Goal: Task Accomplishment & Management: Use online tool/utility

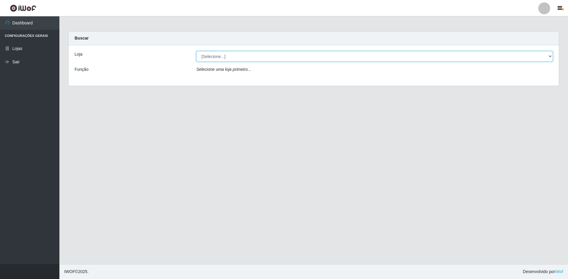
click at [276, 60] on select "[Selecione...] Extrabom - Loja 13 [GEOGRAPHIC_DATA]" at bounding box center [374, 56] width 357 height 10
select select "436"
click at [196, 51] on select "[Selecione...] Extrabom - Loja 13 [GEOGRAPHIC_DATA]" at bounding box center [374, 56] width 357 height 10
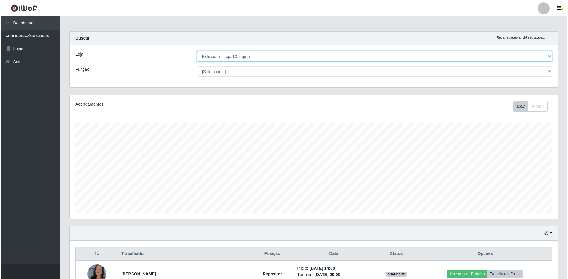
scroll to position [89, 0]
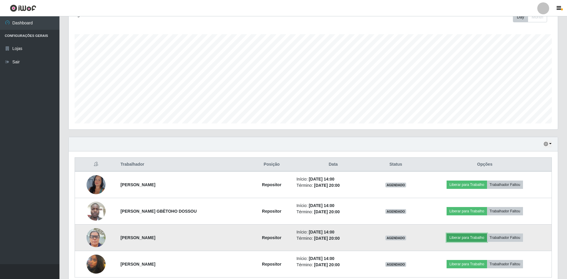
click at [461, 238] on button "Liberar para Trabalho" at bounding box center [466, 237] width 40 height 8
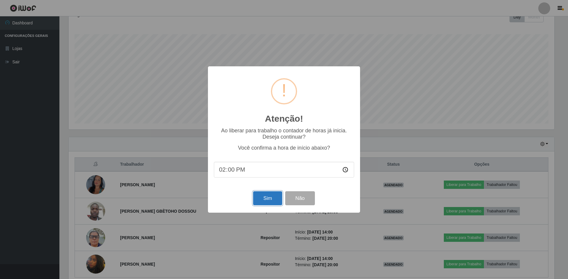
click at [266, 197] on button "Sim" at bounding box center [267, 198] width 29 height 14
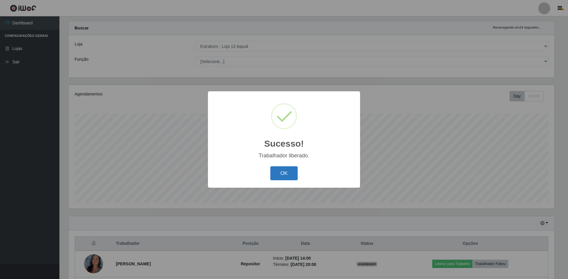
click at [281, 171] on button "OK" at bounding box center [284, 173] width 28 height 14
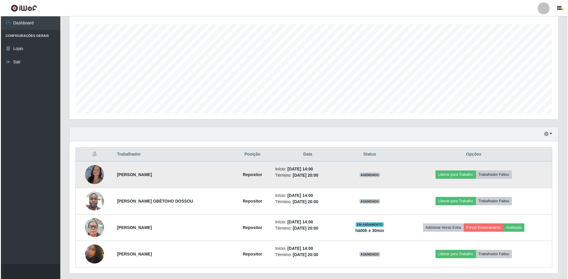
scroll to position [116, 0]
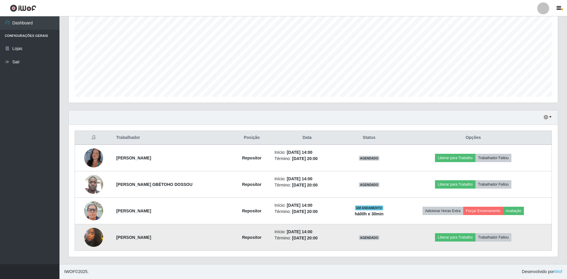
click at [100, 235] on img at bounding box center [93, 237] width 19 height 34
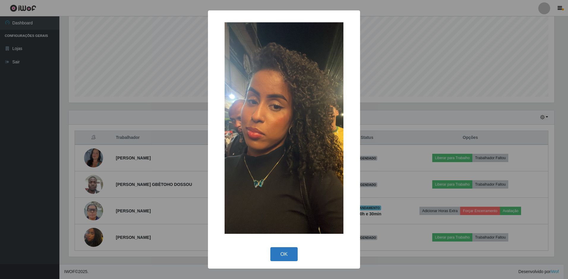
click at [281, 249] on button "OK" at bounding box center [284, 254] width 28 height 14
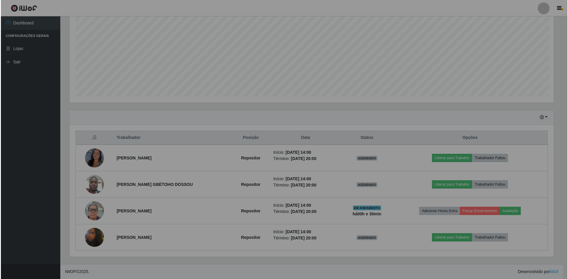
scroll to position [123, 489]
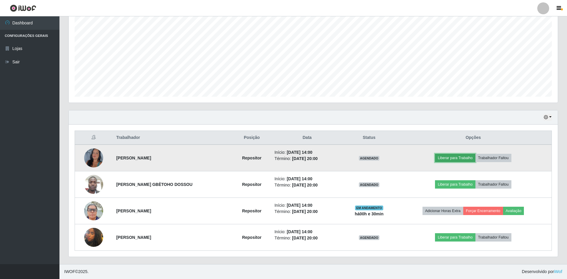
click at [465, 156] on button "Liberar para Trabalho" at bounding box center [455, 158] width 40 height 8
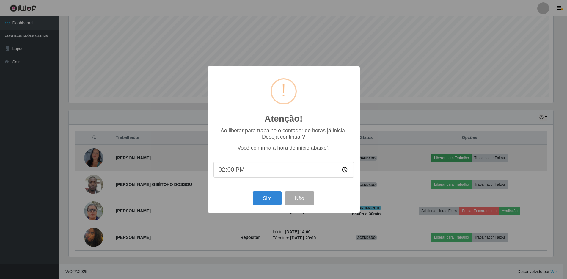
scroll to position [123, 486]
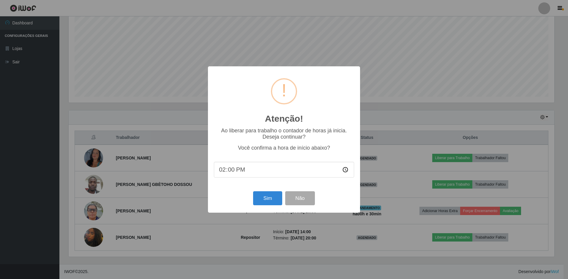
click at [256, 171] on input "14:00" at bounding box center [284, 170] width 140 height 16
click at [232, 173] on input "14:00" at bounding box center [284, 170] width 140 height 16
type input "14:30"
type input "14:27"
type input "14:04"
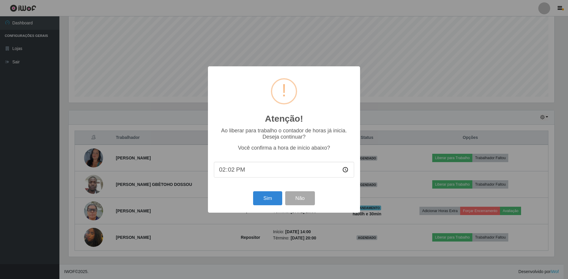
type input "14:24"
click at [276, 201] on button "Sim" at bounding box center [267, 198] width 29 height 14
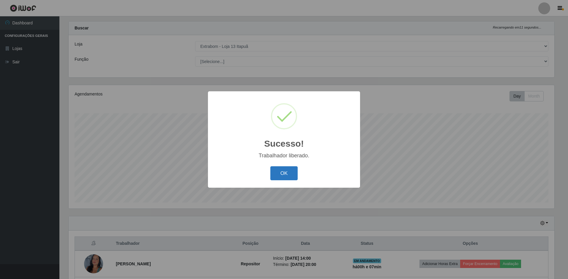
click at [282, 169] on button "OK" at bounding box center [284, 173] width 28 height 14
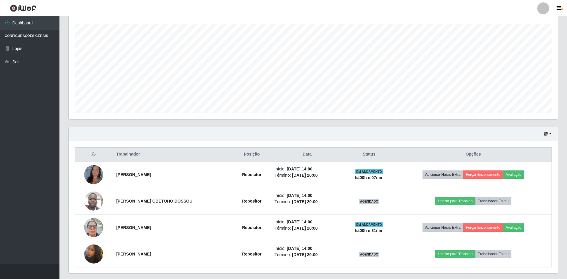
scroll to position [116, 0]
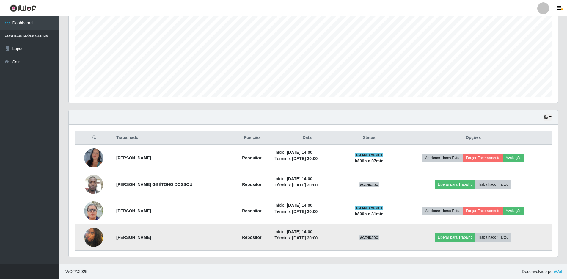
click at [98, 235] on img at bounding box center [93, 237] width 19 height 34
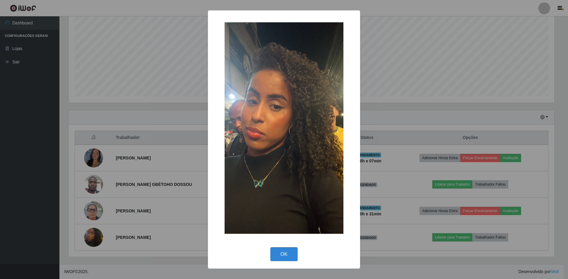
click at [269, 184] on img at bounding box center [284, 127] width 119 height 211
click at [287, 259] on button "OK" at bounding box center [284, 254] width 28 height 14
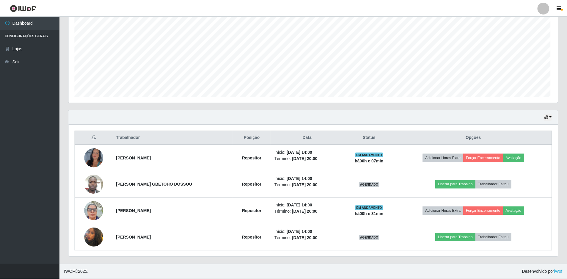
scroll to position [123, 489]
